Goal: Information Seeking & Learning: Learn about a topic

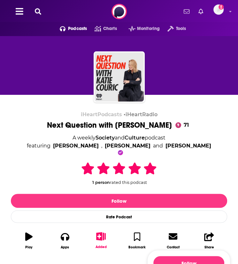
click at [38, 8] on icon at bounding box center [38, 11] width 6 height 6
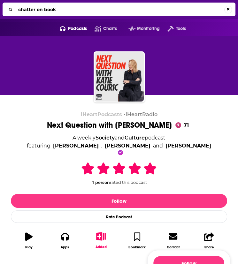
type input "chatter on books"
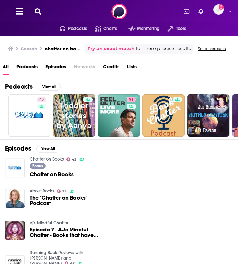
click at [51, 172] on span "Chatter on Books" at bounding box center [52, 174] width 44 height 5
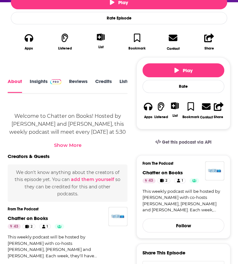
scroll to position [203, 0]
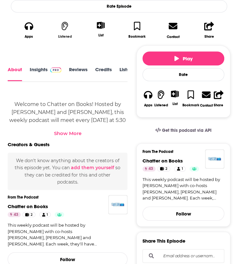
click at [63, 29] on icon "button" at bounding box center [65, 26] width 6 height 9
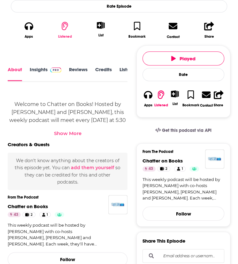
click at [62, 25] on icon "button" at bounding box center [65, 26] width 6 height 9
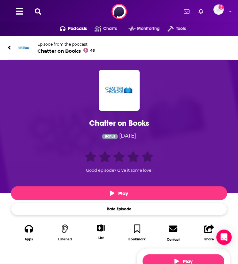
scroll to position [56, 0]
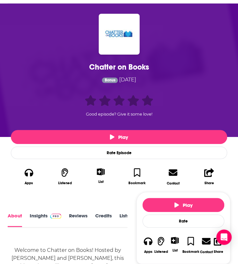
click at [30, 220] on link "Insights" at bounding box center [46, 220] width 32 height 14
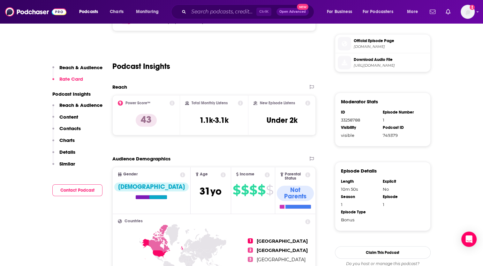
scroll to position [346, 0]
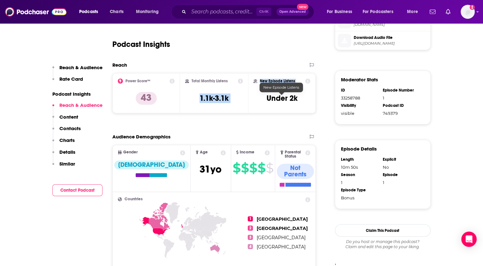
drag, startPoint x: 193, startPoint y: 96, endPoint x: 268, endPoint y: 99, distance: 75.1
click at [238, 99] on div "Power Score™ 43 Total Monthly Listens 1.1k-3.1k New Episode Listens Under 2k" at bounding box center [214, 93] width 204 height 40
drag, startPoint x: 268, startPoint y: 99, endPoint x: 208, endPoint y: 56, distance: 73.3
click at [208, 56] on div "Podcast Insights" at bounding box center [214, 40] width 204 height 33
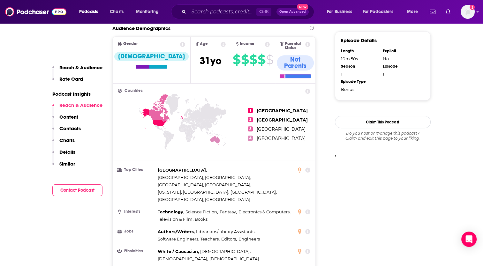
scroll to position [455, 0]
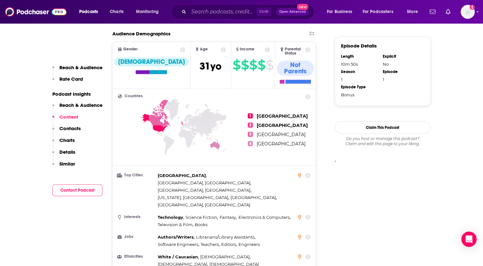
scroll to position [448, 0]
